Goal: Task Accomplishment & Management: Manage account settings

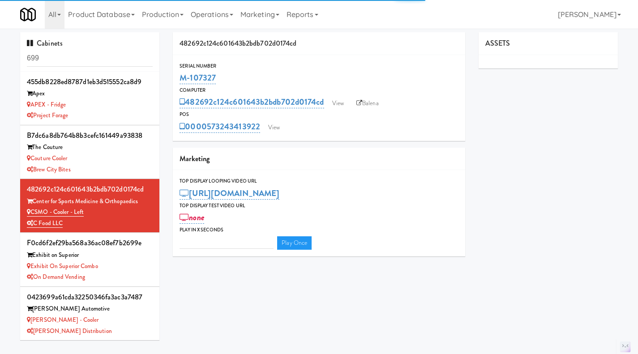
type input "3"
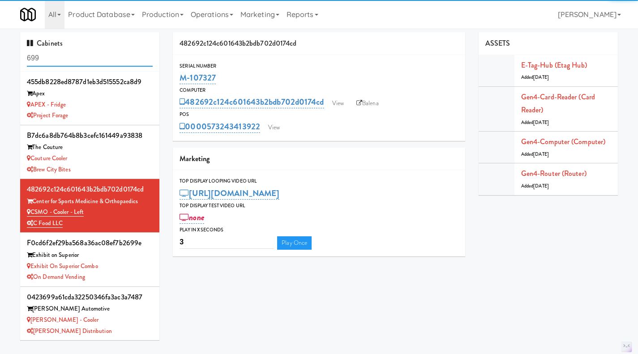
click at [92, 60] on input "699" at bounding box center [90, 58] width 126 height 17
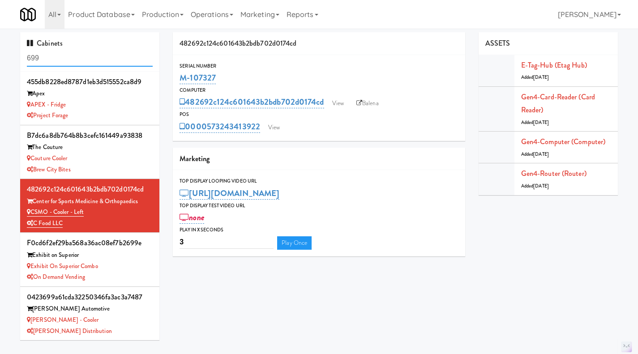
click at [91, 59] on input "699" at bounding box center [90, 58] width 126 height 17
paste input "M-143787"
click at [91, 58] on input "699M-143787" at bounding box center [90, 58] width 126 height 17
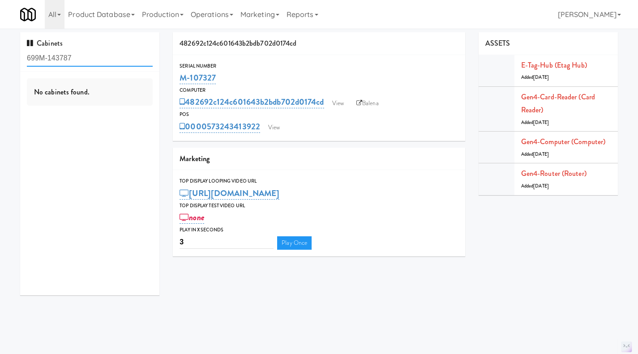
click at [91, 58] on input "699M-143787" at bounding box center [90, 58] width 126 height 17
paste input "text"
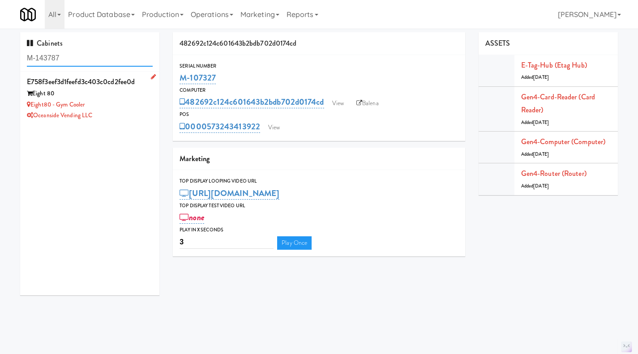
type input "M-143787"
click at [118, 114] on div "Oceanside Vending LLC" at bounding box center [90, 115] width 126 height 11
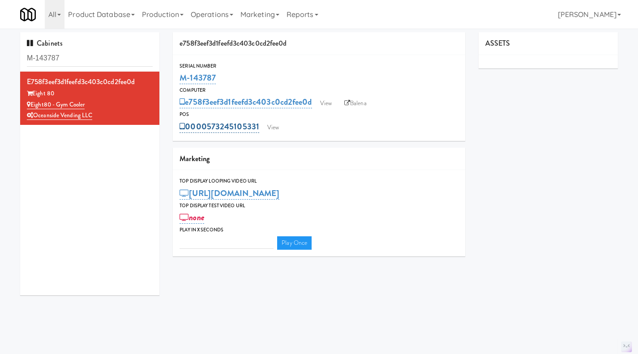
type input "3"
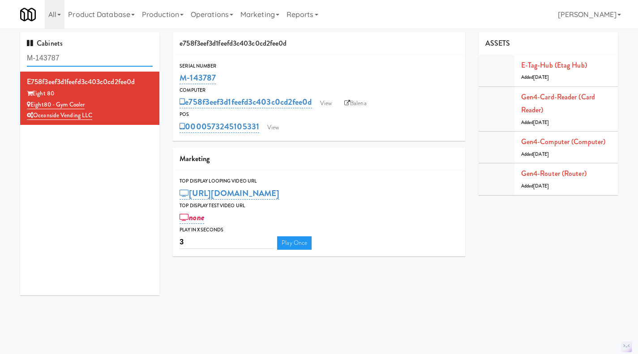
click at [83, 55] on input "M-143787" at bounding box center [90, 58] width 126 height 17
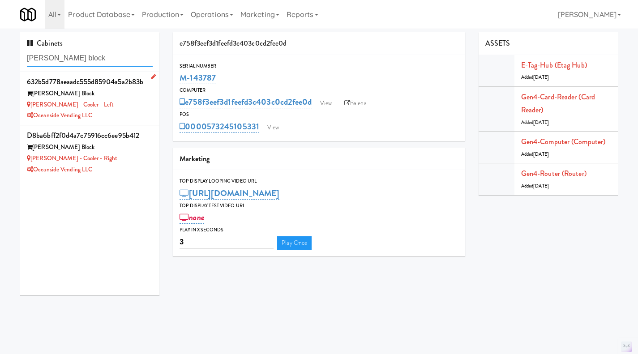
type input "baker block"
click at [122, 112] on div "Oceanside Vending LLC" at bounding box center [90, 115] width 126 height 11
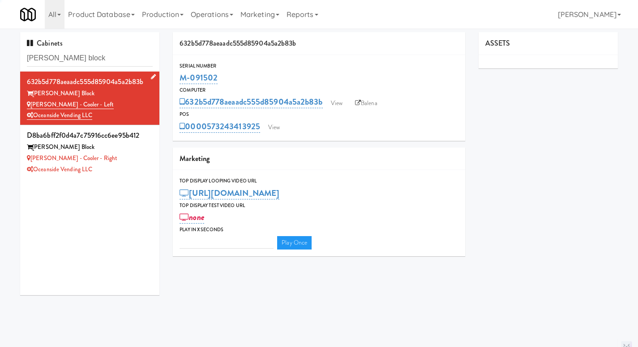
type input "3"
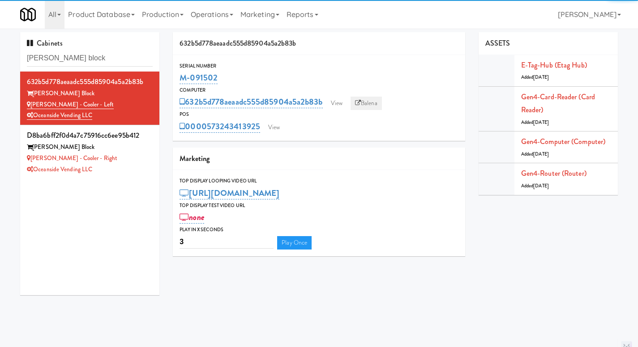
click at [368, 106] on link "Balena" at bounding box center [365, 103] width 31 height 13
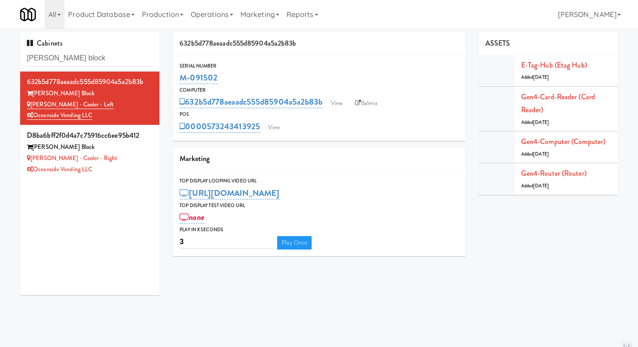
drag, startPoint x: 236, startPoint y: 74, endPoint x: 176, endPoint y: 78, distance: 60.6
click at [176, 78] on div "Serial Number M-091502" at bounding box center [319, 74] width 292 height 24
copy link "M-091502"
click at [216, 15] on link "Operations" at bounding box center [212, 14] width 50 height 29
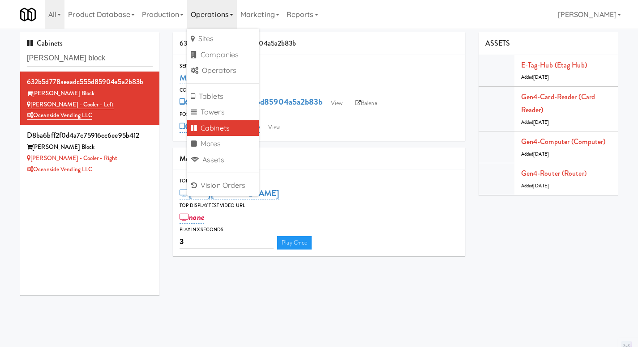
click at [345, 52] on div "632b5d778aeaadc555d85904a5a2b83b" at bounding box center [319, 43] width 292 height 23
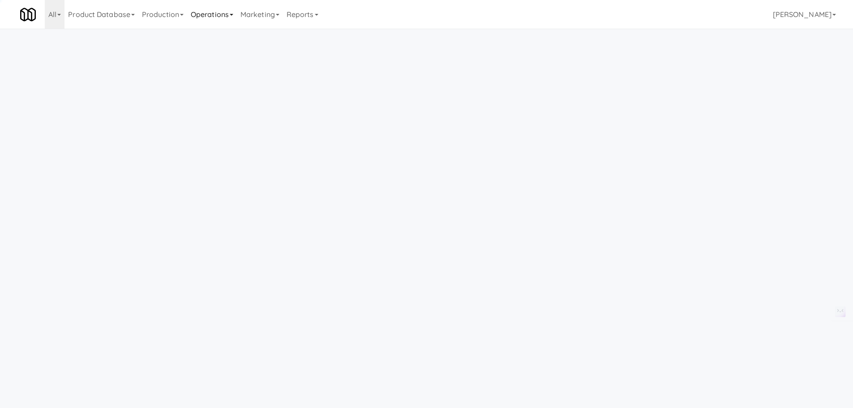
click at [219, 13] on link "Operations" at bounding box center [212, 14] width 50 height 29
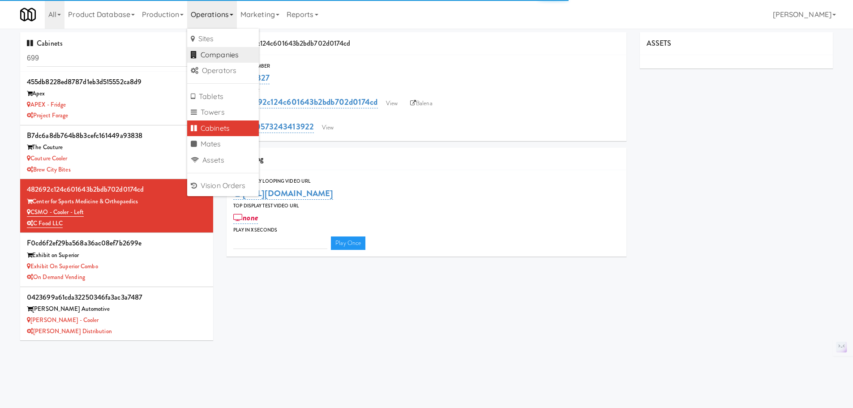
type input "3"
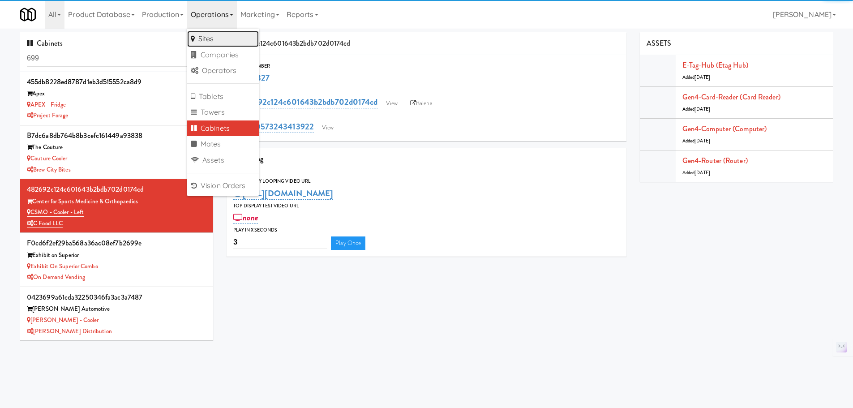
click at [215, 39] on link "Sites" at bounding box center [223, 39] width 72 height 16
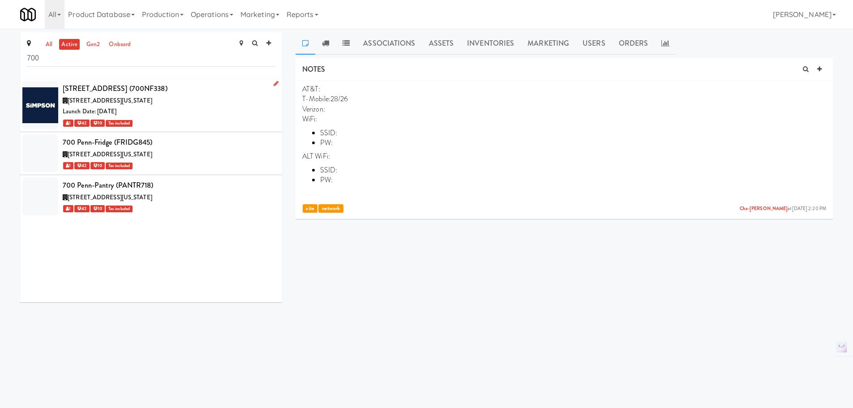
type input "700"
click at [226, 107] on div "Launch Date: [DATE]" at bounding box center [169, 111] width 213 height 11
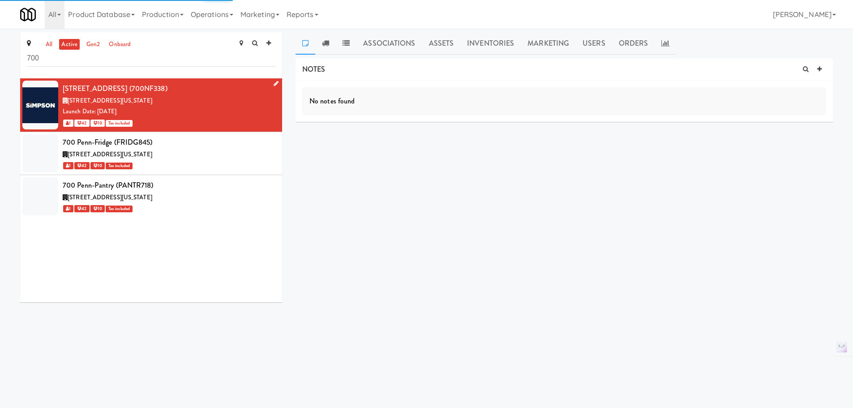
click at [273, 84] on icon at bounding box center [275, 84] width 5 height 6
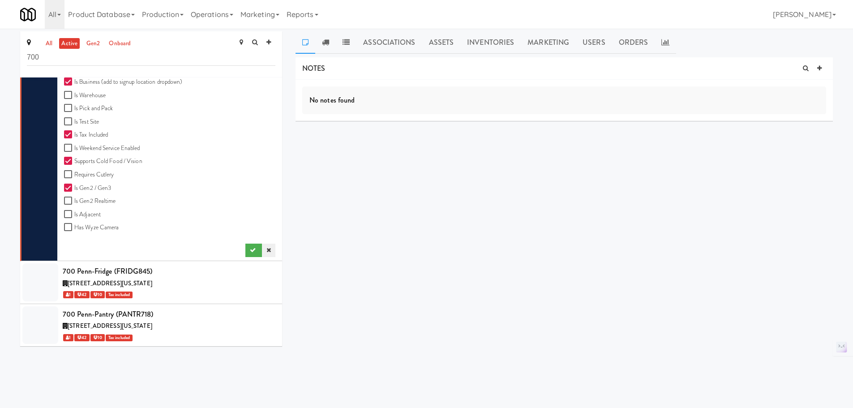
scroll to position [1, 0]
click at [266, 249] on icon at bounding box center [268, 250] width 4 height 6
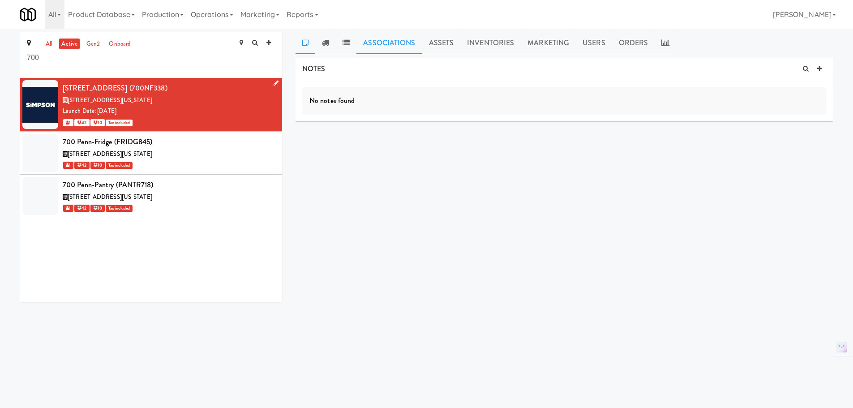
scroll to position [0, 0]
click at [273, 82] on icon at bounding box center [275, 84] width 5 height 6
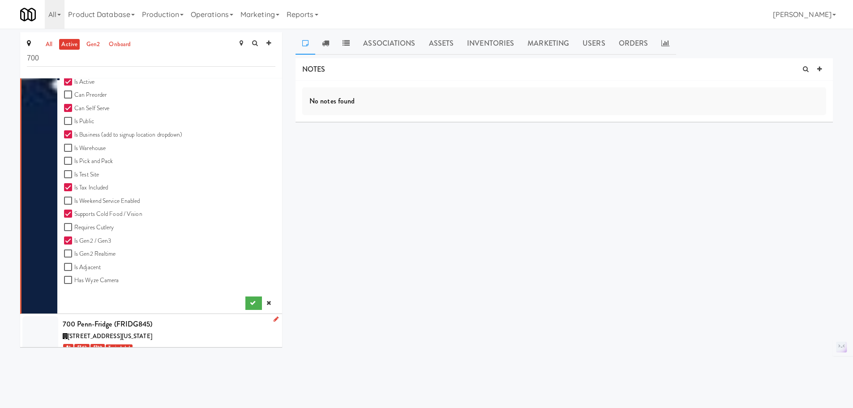
scroll to position [268, 0]
click at [264, 298] on link at bounding box center [268, 302] width 13 height 13
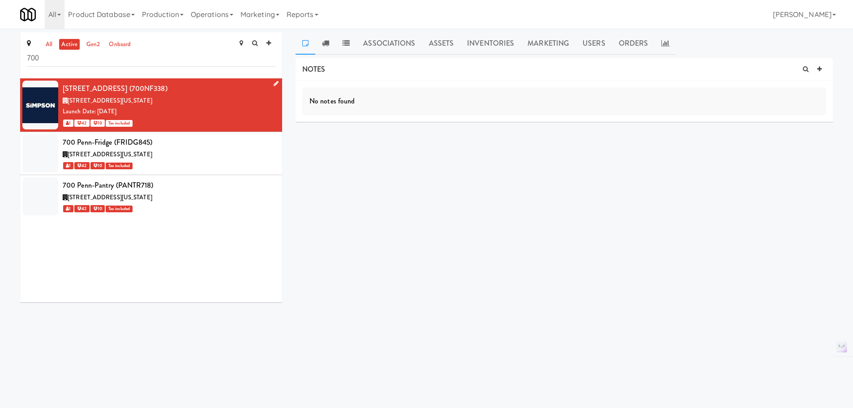
scroll to position [0, 0]
